Goal: Navigation & Orientation: Find specific page/section

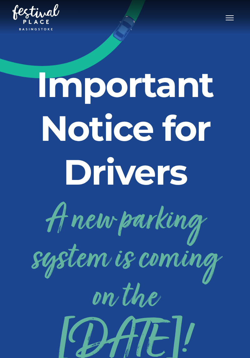
click at [99, 124] on h2 "Important Notice for Drivers" at bounding box center [125, 128] width 216 height 131
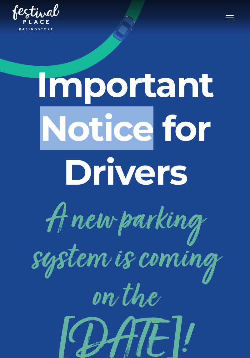
click at [18, 149] on h2 "Important Notice for Drivers" at bounding box center [125, 128] width 216 height 131
click at [232, 18] on button "Toggle navigation" at bounding box center [230, 17] width 16 height 9
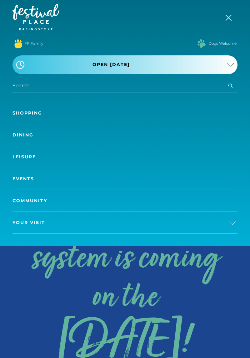
click at [28, 219] on span "Your Visit" at bounding box center [29, 222] width 33 height 7
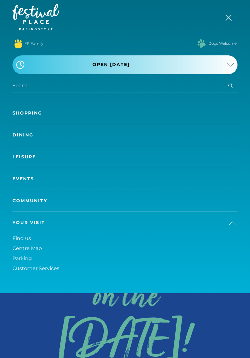
click at [18, 258] on span "Parking" at bounding box center [22, 258] width 19 height 6
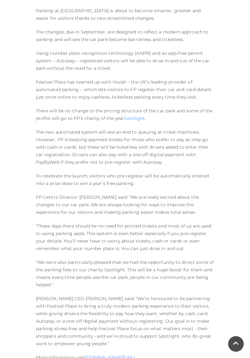
scroll to position [281, 0]
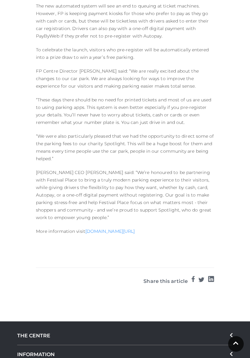
click at [99, 233] on link "www.festivalplace.co.uk/" at bounding box center [109, 231] width 49 height 6
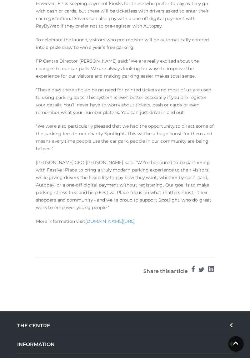
scroll to position [427, 0]
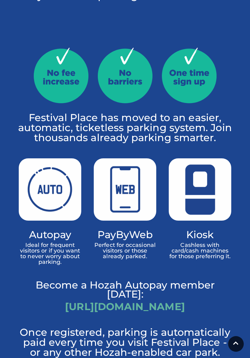
scroll to position [397, 0]
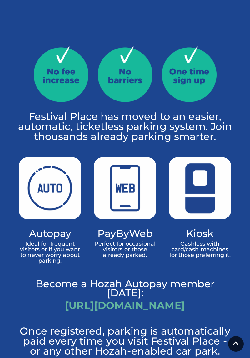
click at [65, 299] on link "[URL][DOMAIN_NAME]" at bounding box center [125, 305] width 120 height 12
